Goal: Task Accomplishment & Management: Manage account settings

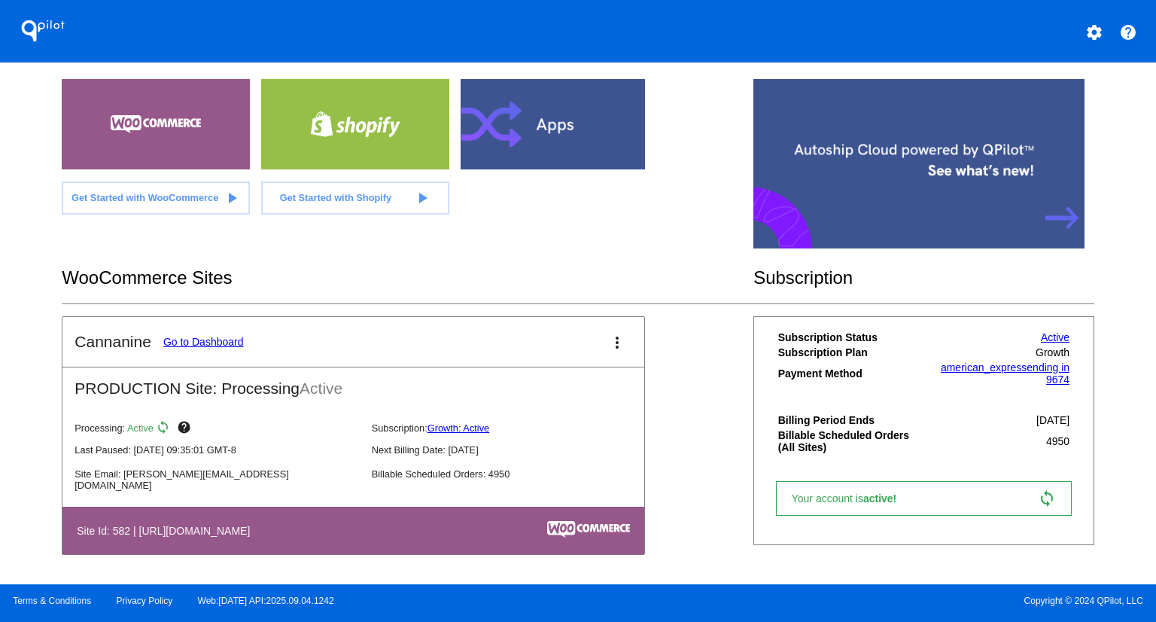
scroll to position [296, 0]
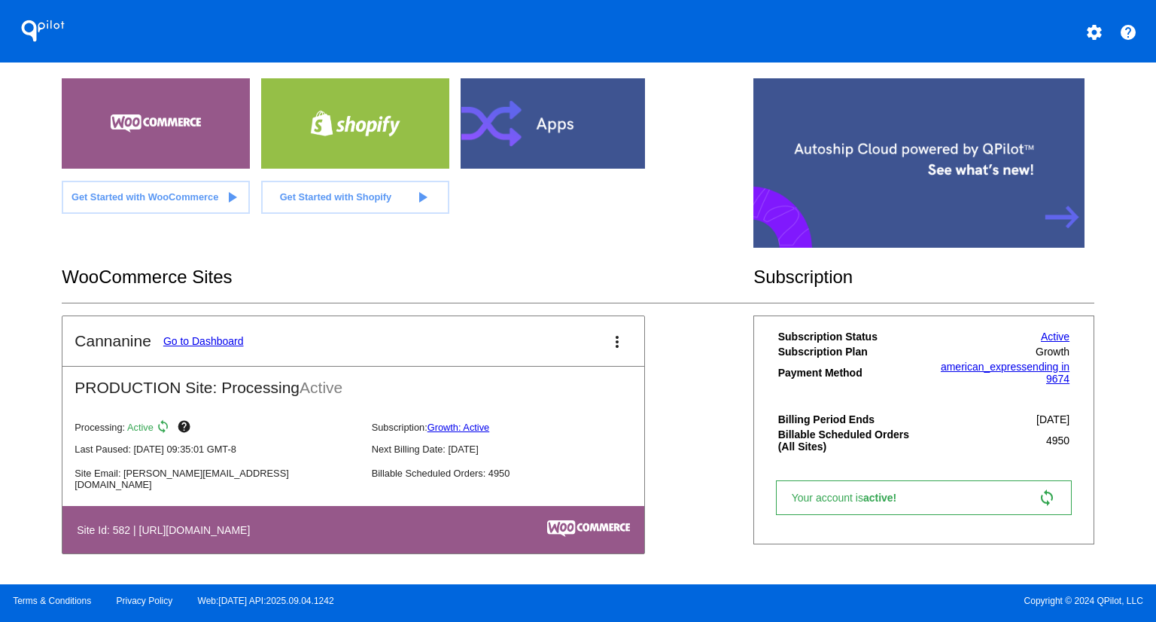
click at [211, 339] on link "Go to Dashboard" at bounding box center [203, 341] width 81 height 12
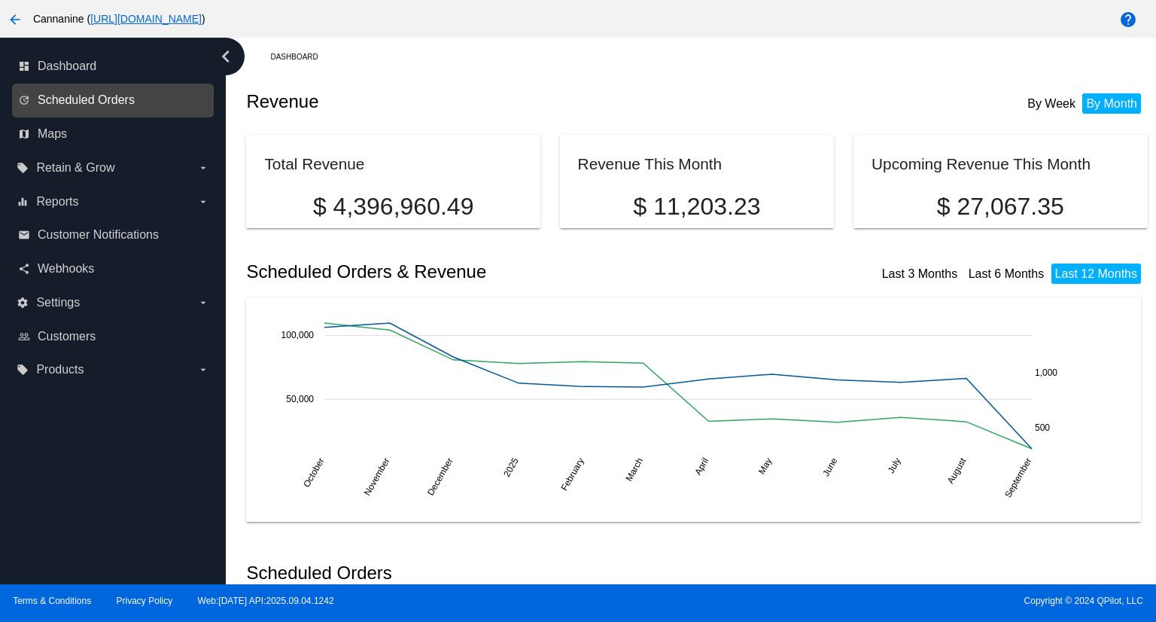
click at [56, 98] on span "Scheduled Orders" at bounding box center [86, 100] width 97 height 14
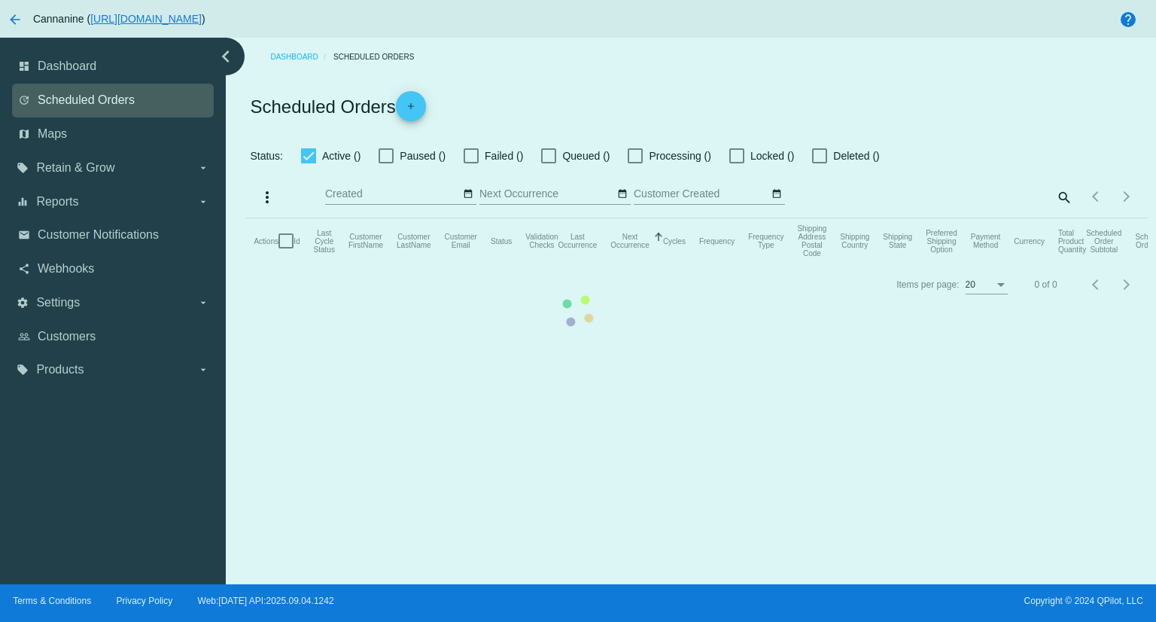
checkbox input "true"
